Goal: Find contact information: Find contact information

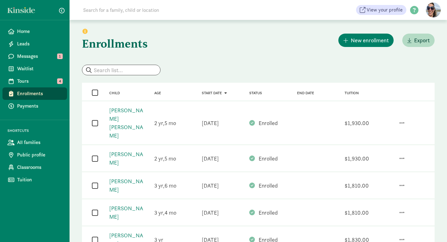
scroll to position [142, 0]
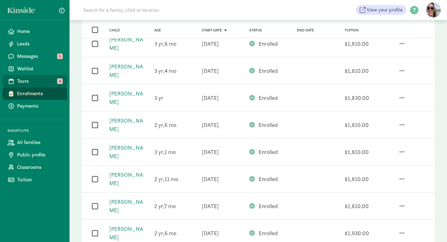
click at [23, 80] on span "Tours" at bounding box center [39, 80] width 45 height 7
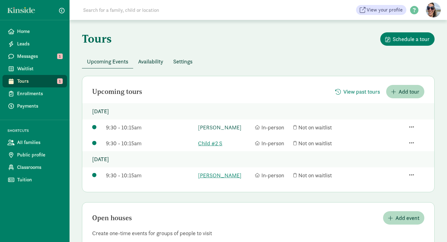
click at [219, 129] on link "[PERSON_NAME]" at bounding box center [224, 127] width 53 height 8
click at [53, 56] on span "Messages" at bounding box center [39, 56] width 45 height 7
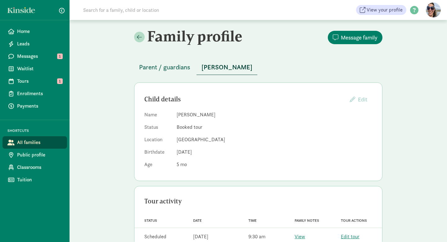
click at [164, 65] on span "Parent / guardians" at bounding box center [164, 67] width 51 height 10
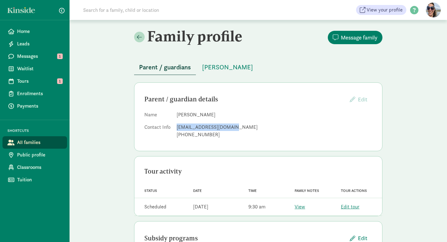
drag, startPoint x: 230, startPoint y: 126, endPoint x: 173, endPoint y: 129, distance: 56.6
click at [173, 129] on dl "Name [PERSON_NAME] Contact Info [EMAIL_ADDRESS][DOMAIN_NAME] [PHONE_NUMBER]" at bounding box center [258, 126] width 228 height 30
copy dl "[EMAIL_ADDRESS][DOMAIN_NAME]"
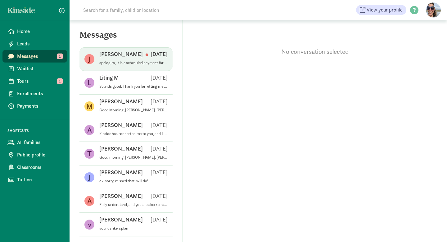
click at [131, 56] on div "[PERSON_NAME] [DATE]" at bounding box center [133, 55] width 68 height 10
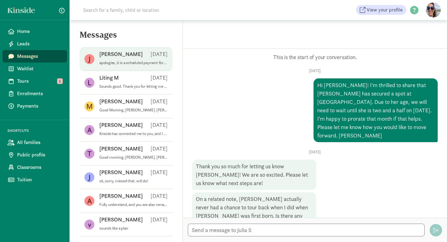
scroll to position [358, 0]
